Goal: Transaction & Acquisition: Purchase product/service

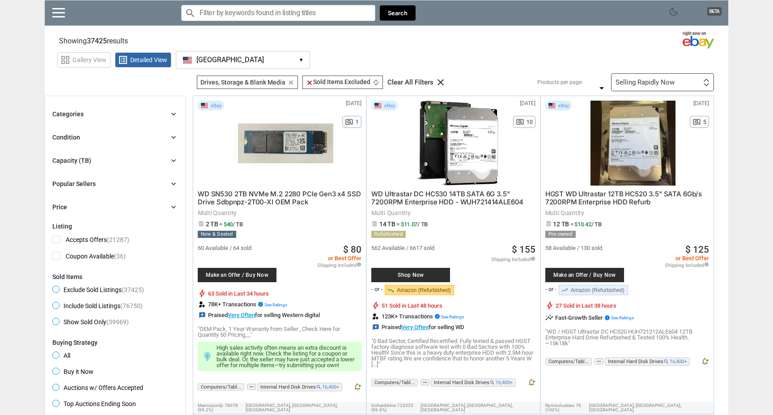
click at [592, 290] on link "trending_up Amazon (Refurbished)" at bounding box center [593, 290] width 69 height 10
click at [576, 272] on span "Make an Offer / Buy Now" at bounding box center [585, 274] width 70 height 5
click at [641, 85] on div "Selling Rapidly Now" at bounding box center [645, 82] width 59 height 7
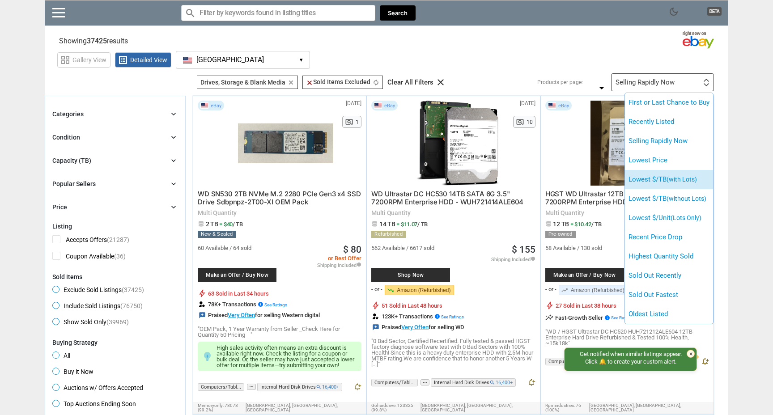
click at [670, 174] on li "Lowest $/TB (with Lots)" at bounding box center [669, 179] width 88 height 19
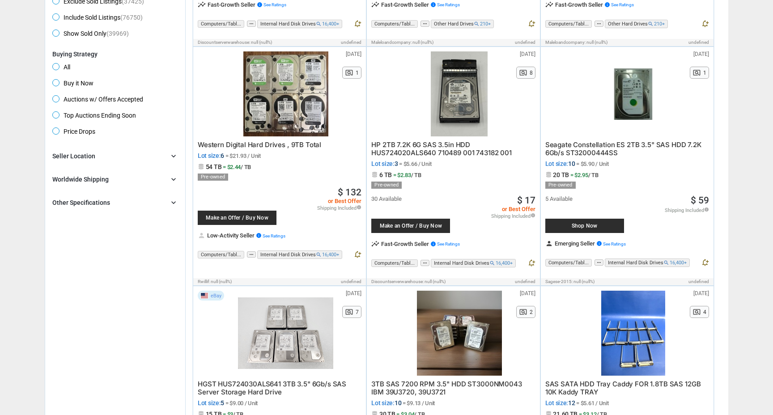
scroll to position [296, 0]
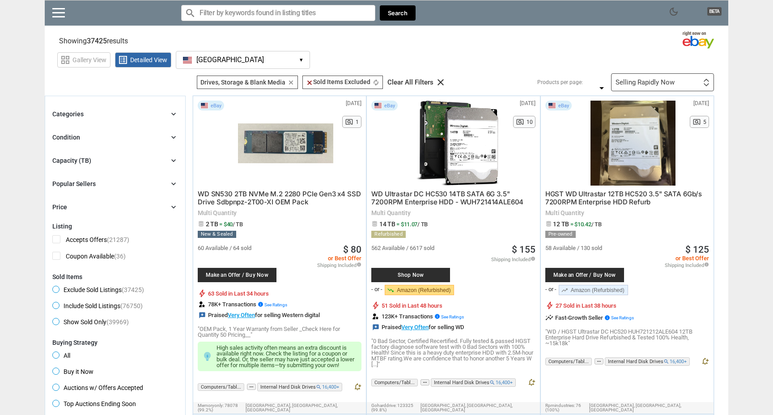
click at [643, 84] on div "Selling Rapidly Now" at bounding box center [645, 82] width 59 height 7
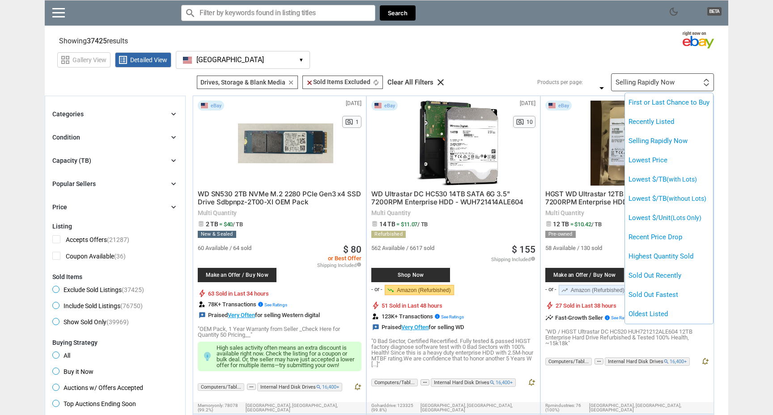
click at [577, 64] on div at bounding box center [386, 207] width 773 height 415
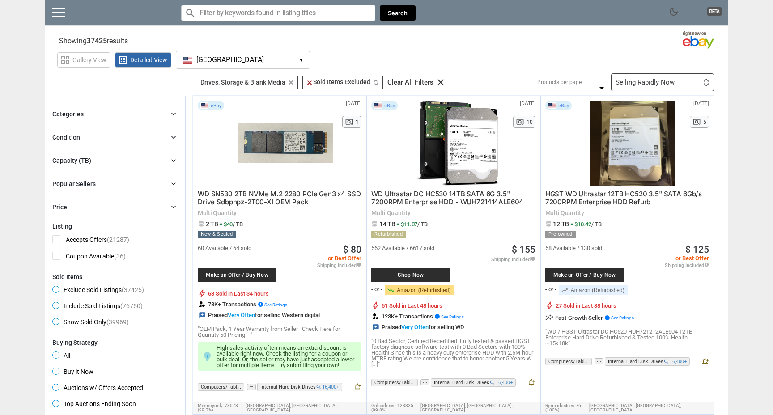
click at [577, 64] on div "grid_view Gallery View list_alt Detailed View USA USA ▾ Currency $ USD £ GBP € …" at bounding box center [392, 58] width 671 height 21
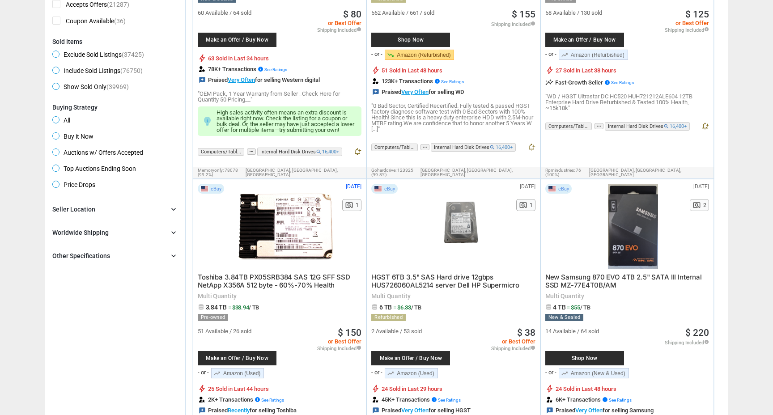
scroll to position [241, 0]
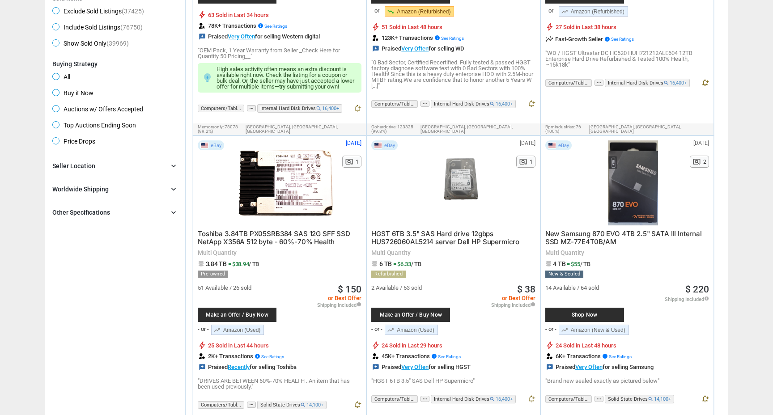
scroll to position [284, 0]
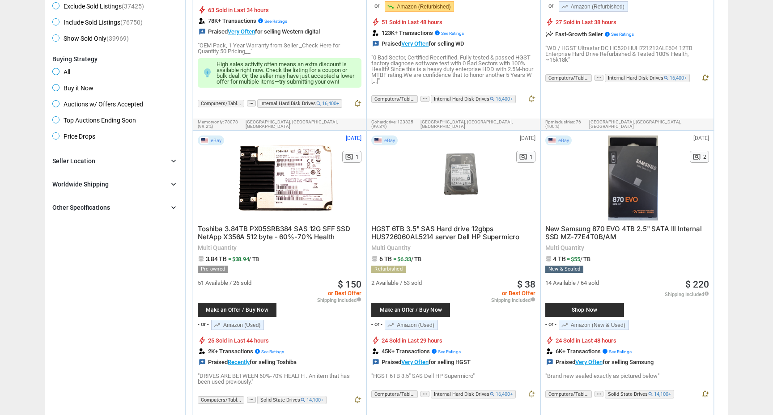
click at [455, 232] on span "HGST 6TB 3.5" SAS Hard drive 12gbps HUS726060AL5214 server Dell HP Supermicro" at bounding box center [445, 233] width 148 height 17
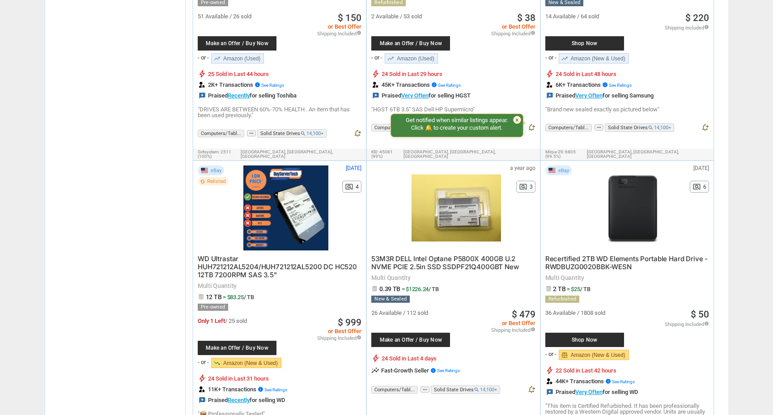
scroll to position [552, 0]
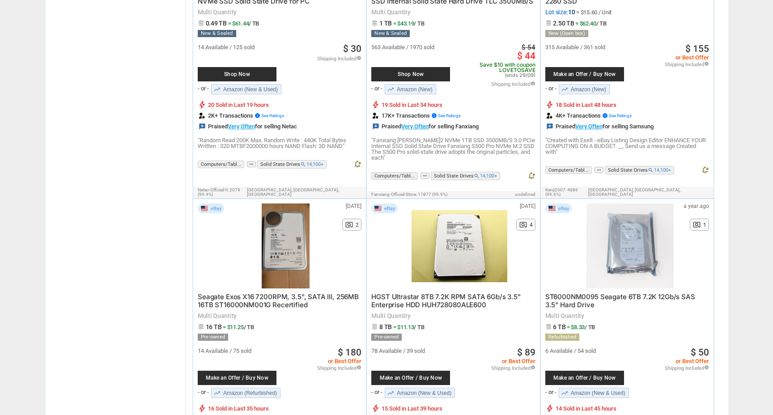
scroll to position [1457, 0]
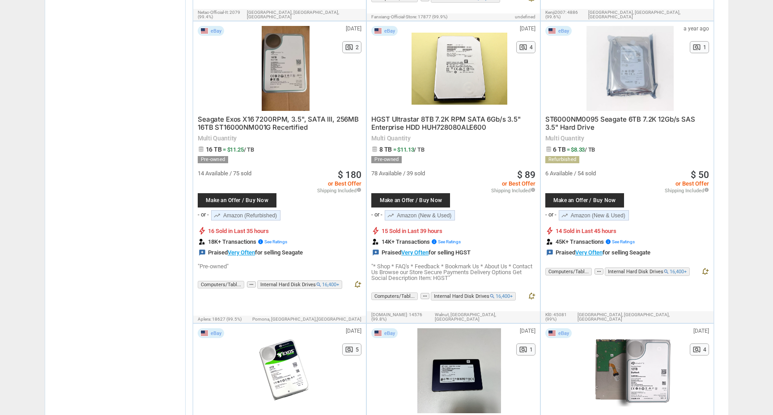
scroll to position [1634, 0]
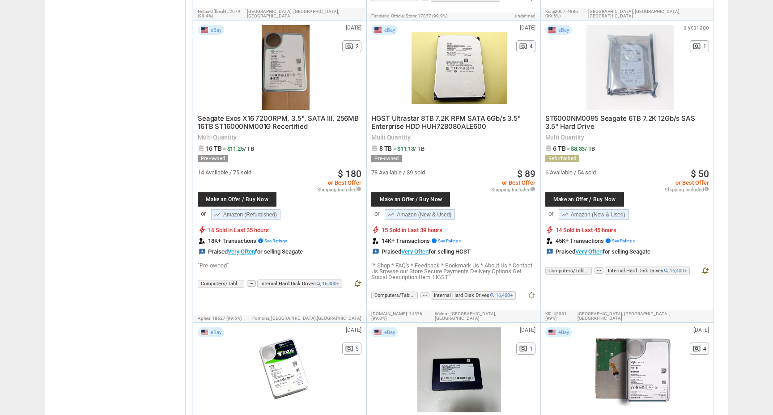
click at [606, 114] on span "ST6000NM0095 Seagate 6TB 7.2K 12Gb/s SAS 3.5" Hard Drive" at bounding box center [620, 122] width 150 height 17
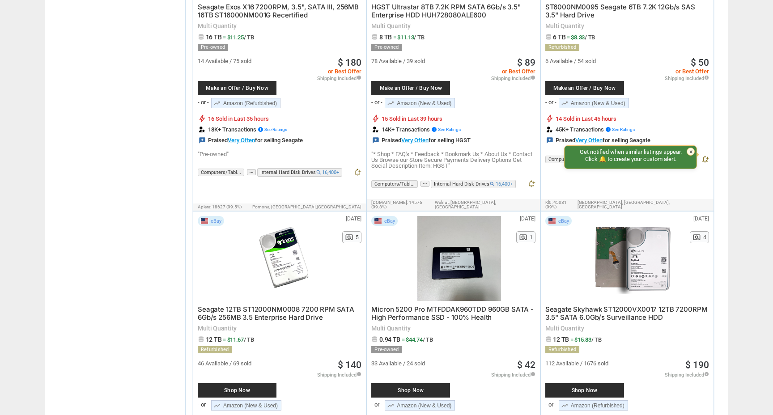
scroll to position [1747, 0]
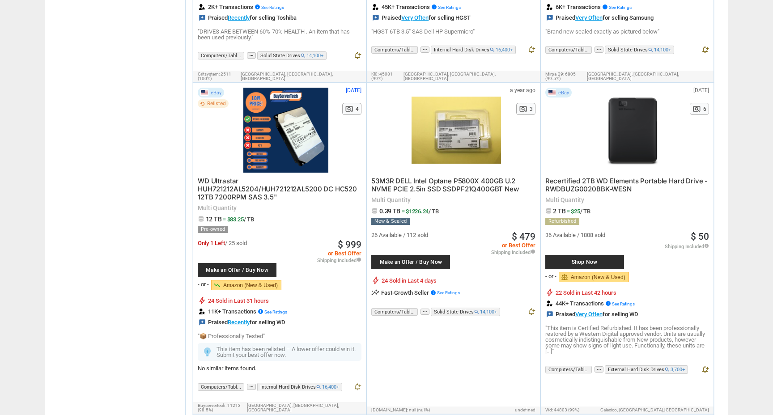
scroll to position [0, 0]
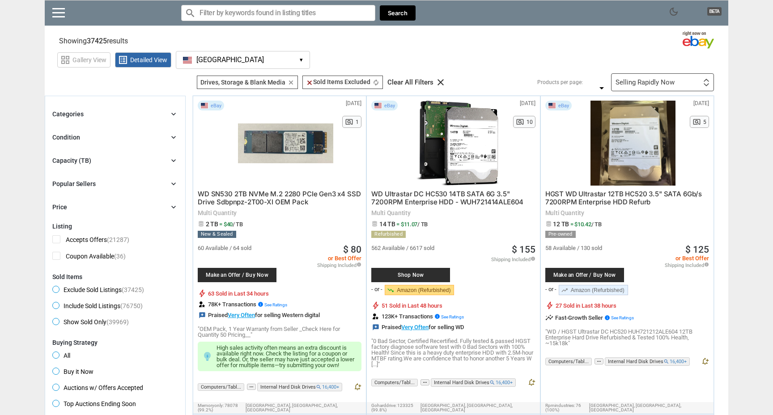
click at [604, 193] on span "HGST WD Ultrastar 12TB HC520 3.5" SATA 6Gb/s 7200RPM Enterprise HDD Refurb" at bounding box center [623, 198] width 157 height 17
click at [264, 178] on div at bounding box center [285, 143] width 95 height 85
